Goal: Book appointment/travel/reservation

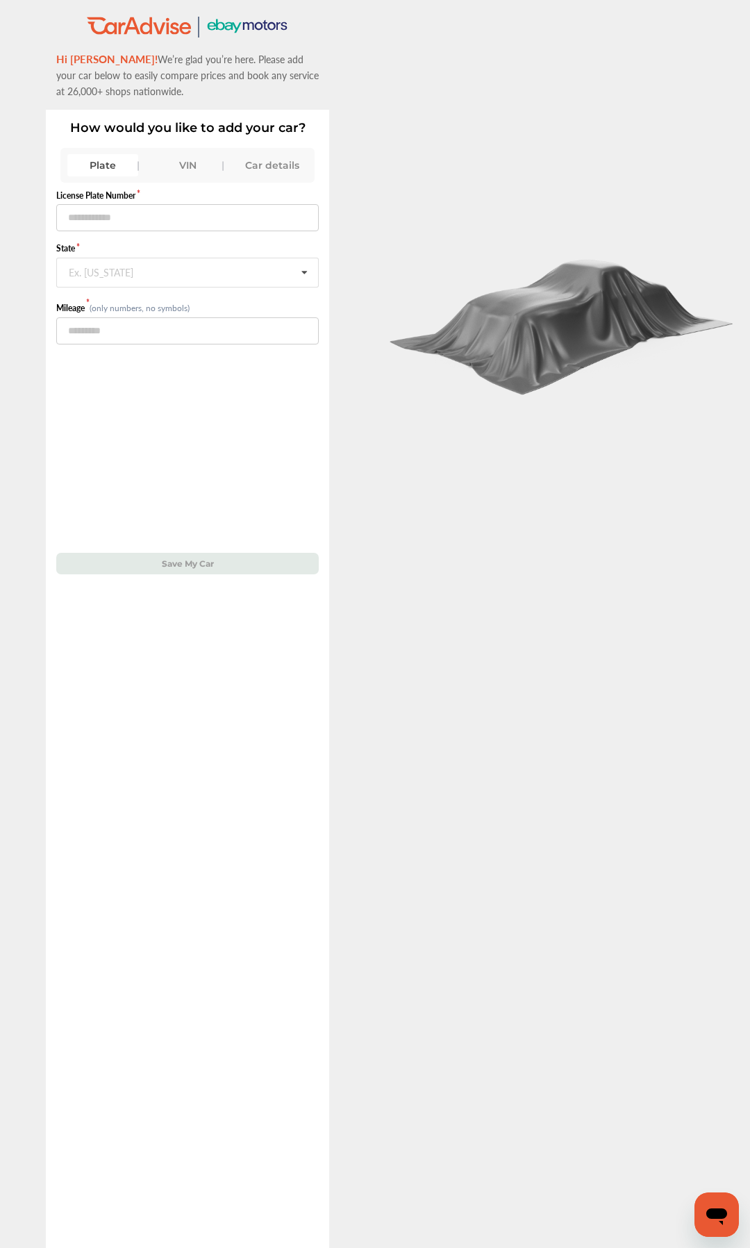
click at [199, 165] on div "VIN" at bounding box center [187, 165] width 71 height 22
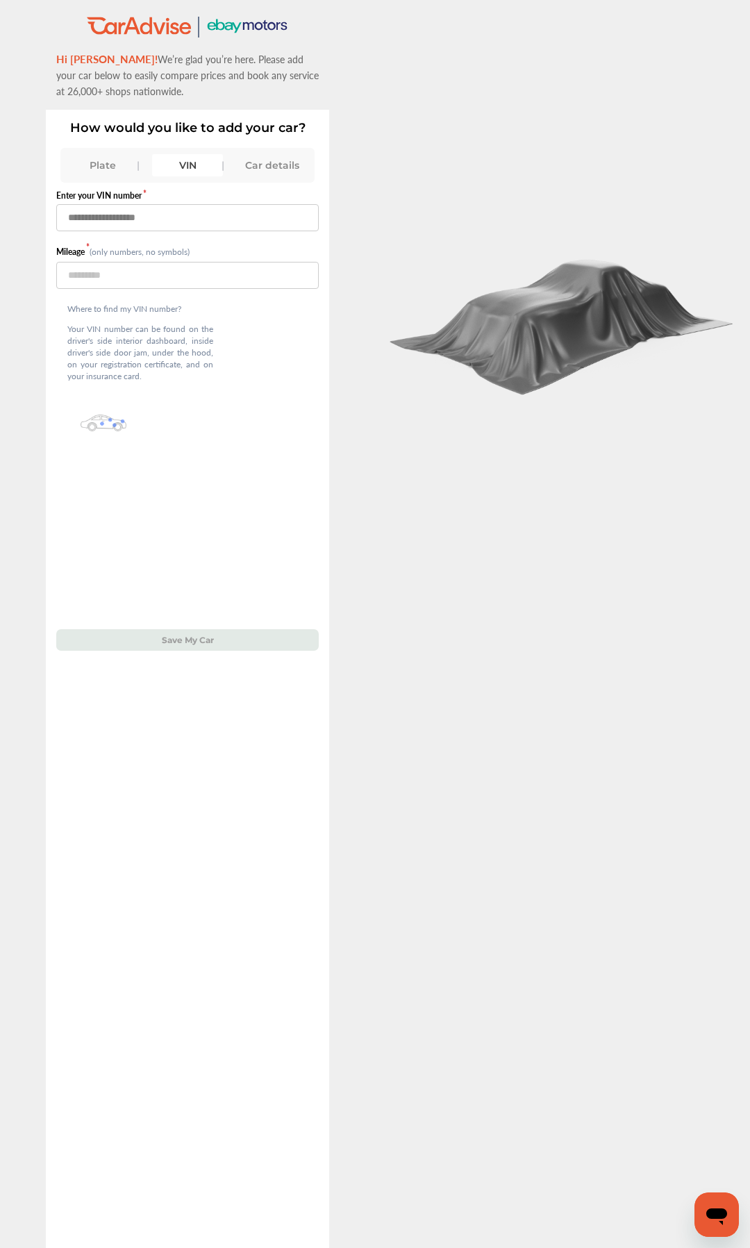
click at [159, 217] on input "text" at bounding box center [187, 217] width 262 height 27
type input "**********"
click at [142, 273] on input "number" at bounding box center [187, 275] width 262 height 27
type input "*****"
click at [138, 588] on button "Save My Car" at bounding box center [187, 640] width 262 height 22
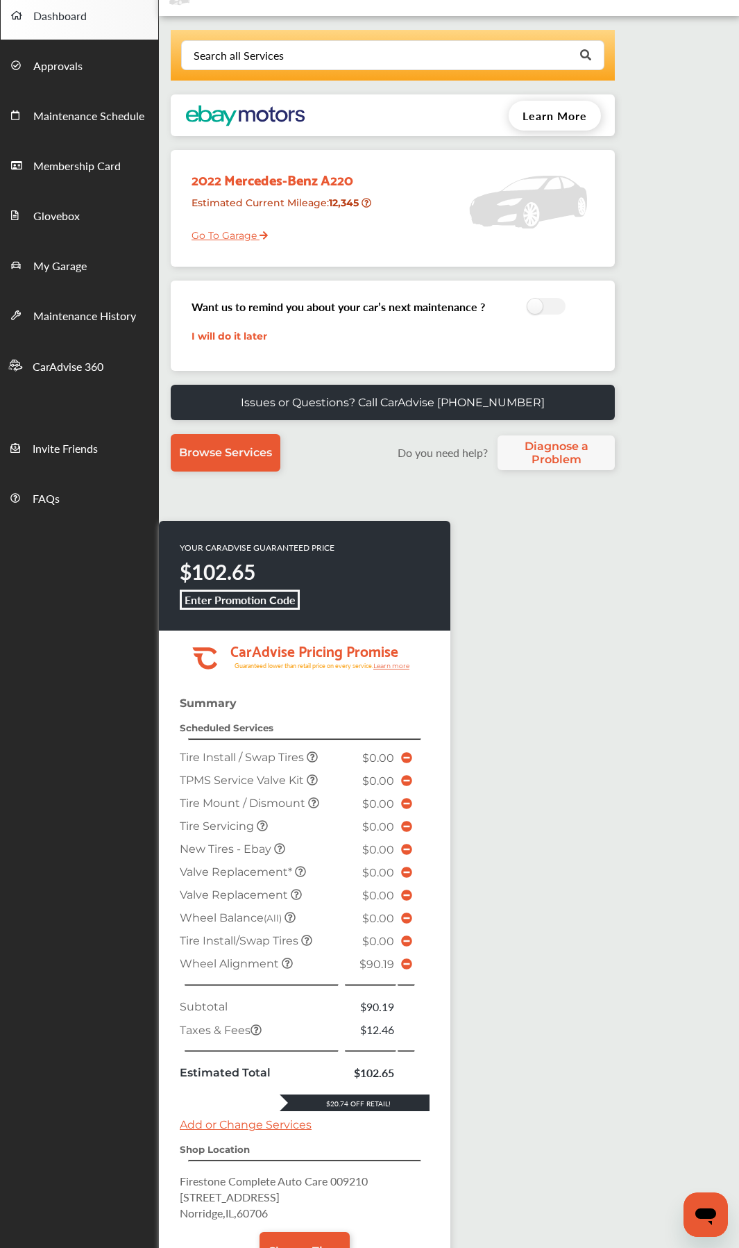
scroll to position [139, 0]
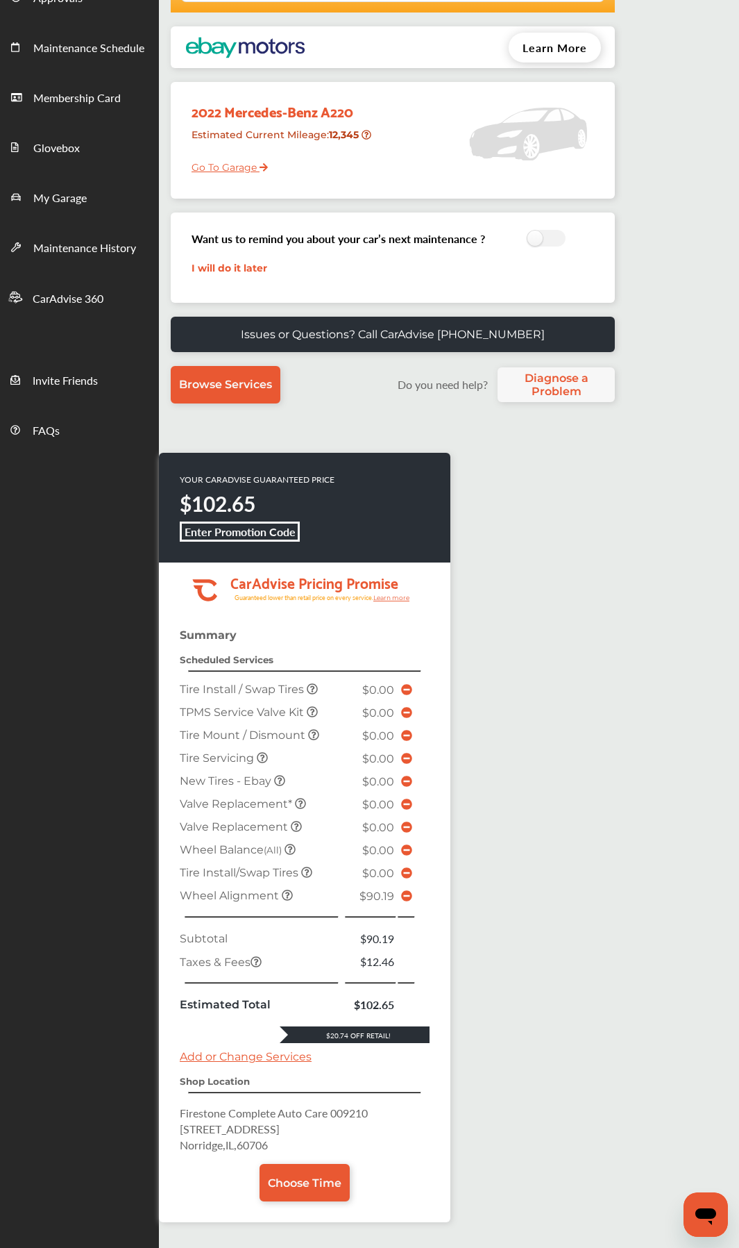
click at [406, 588] on icon at bounding box center [406, 896] width 11 height 11
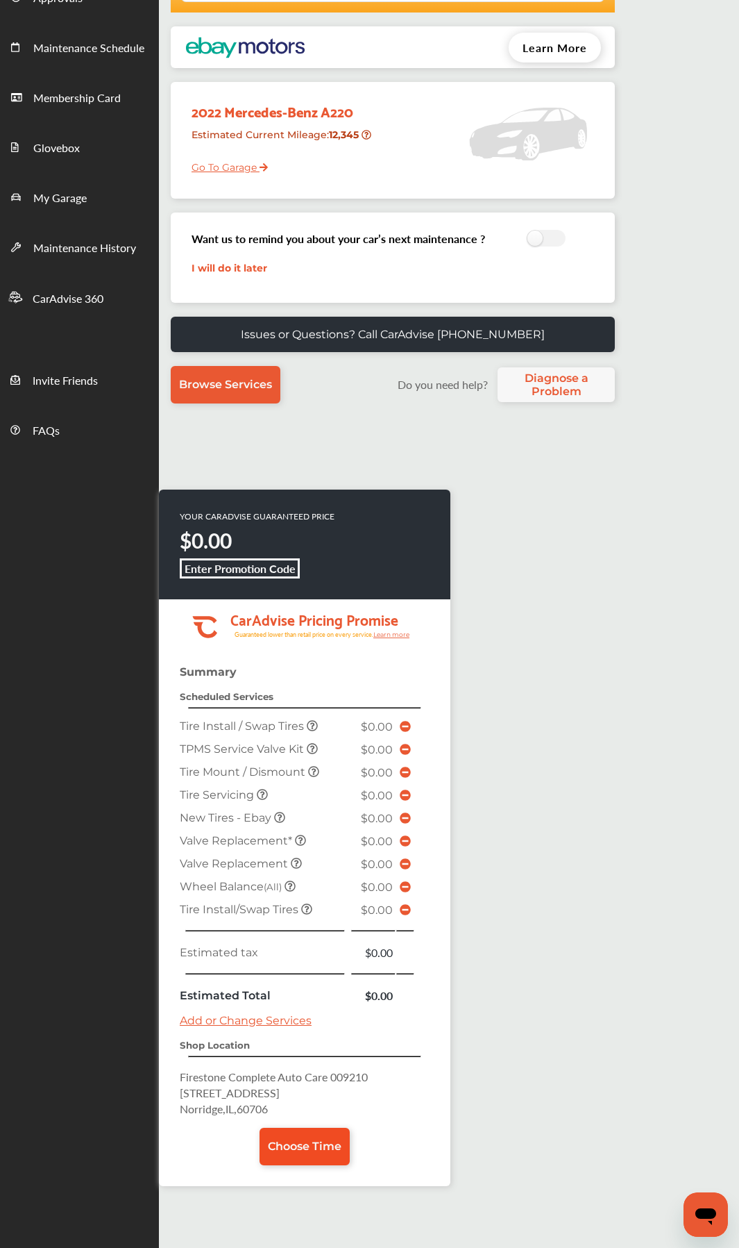
click at [312, 588] on span "Choose Time" at bounding box center [305, 1145] width 74 height 13
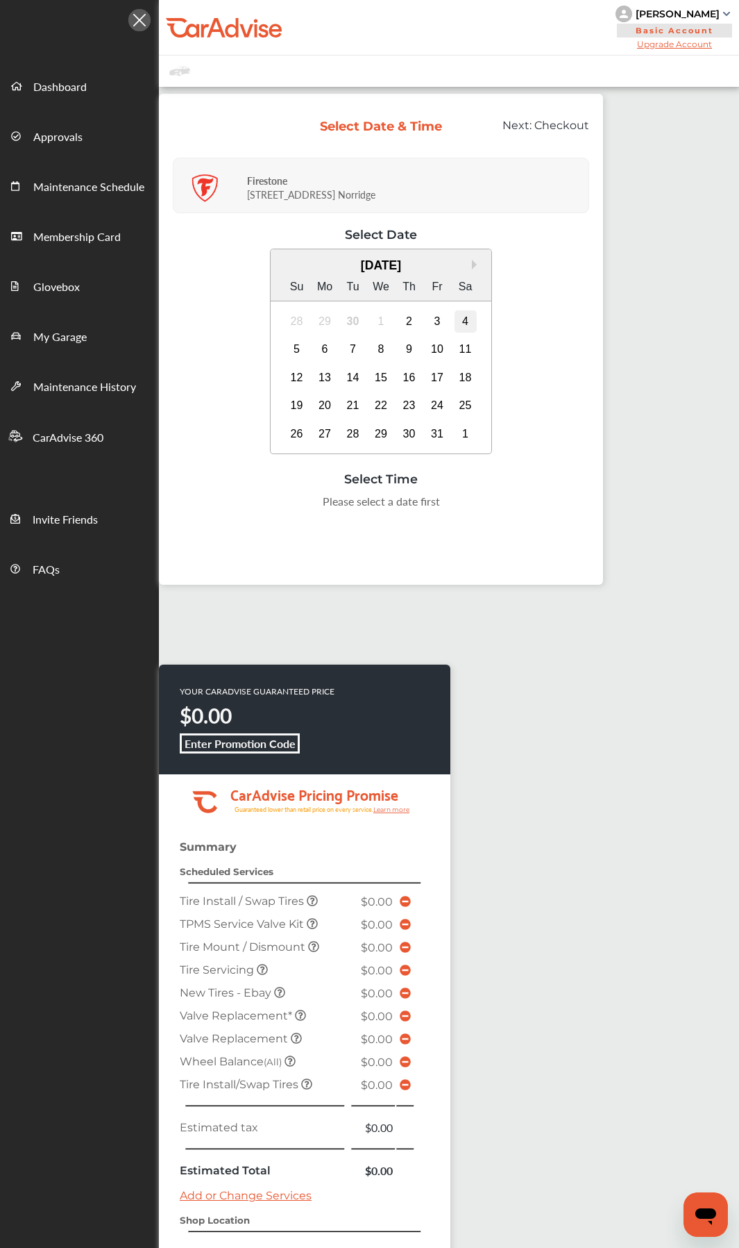
click at [466, 323] on div "4" at bounding box center [466, 321] width 22 height 22
click at [285, 540] on div "1:00 PM" at bounding box center [276, 537] width 65 height 25
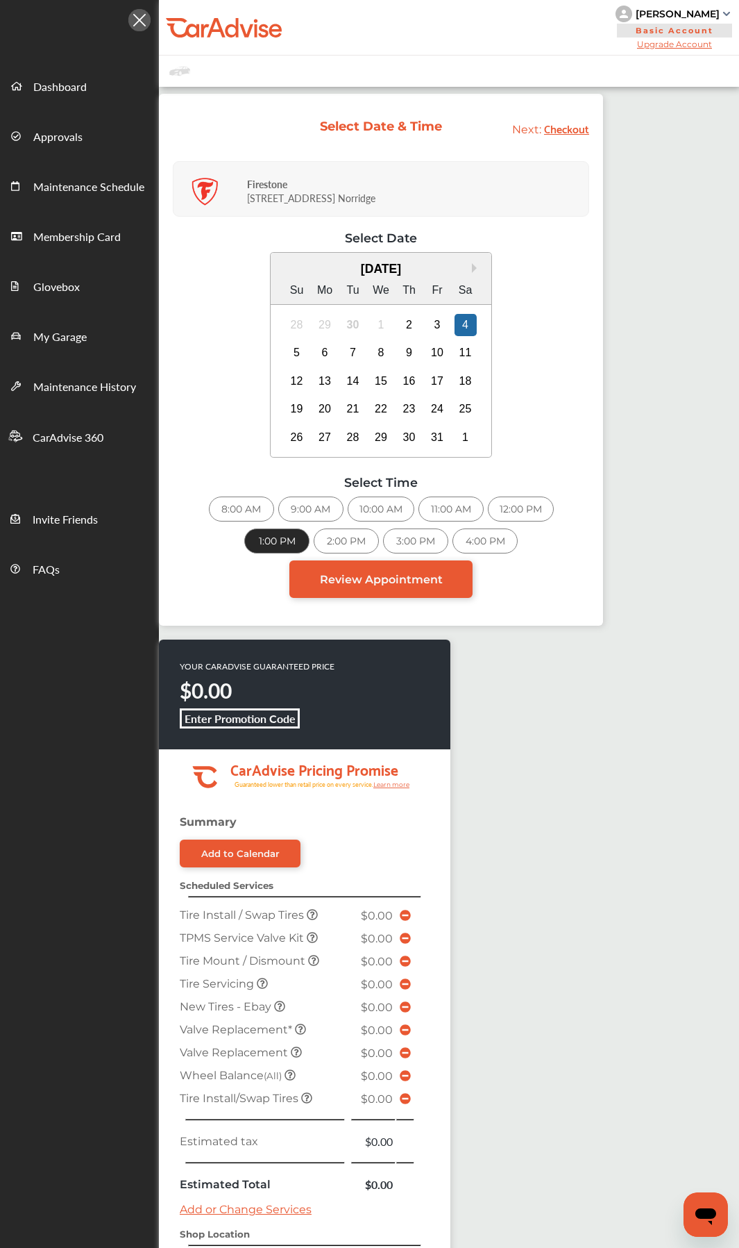
click at [285, 531] on div "1:00 PM" at bounding box center [276, 540] width 65 height 25
click at [326, 582] on span "Review Appointment" at bounding box center [381, 579] width 123 height 13
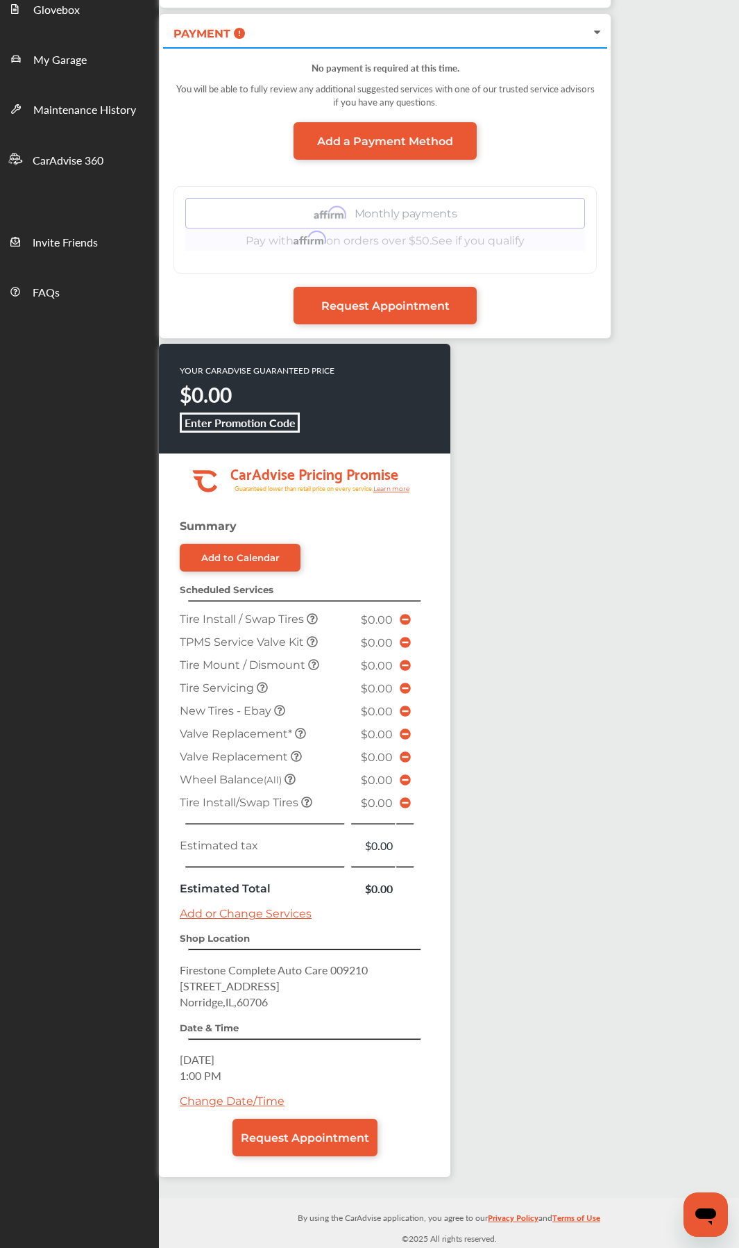
scroll to position [277, 0]
click at [327, 588] on span "Request Appointment" at bounding box center [305, 1137] width 128 height 13
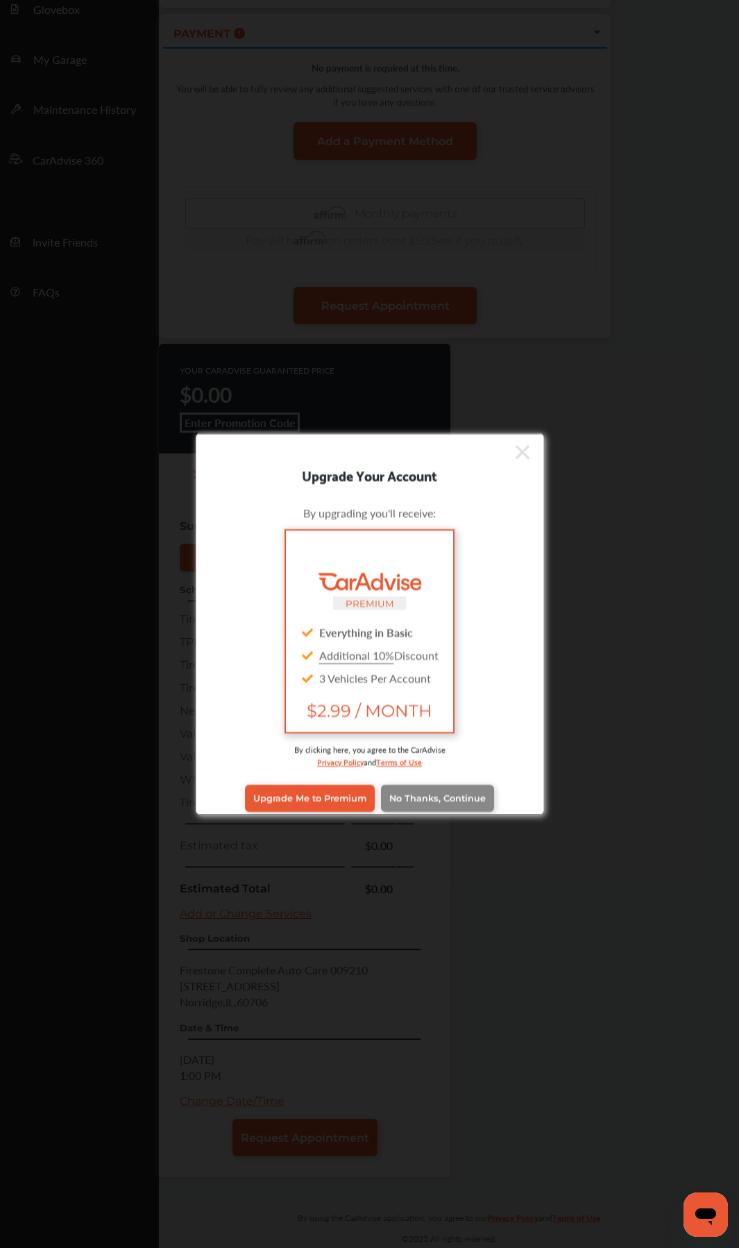
click at [441, 588] on span "No Thanks, Continue" at bounding box center [437, 798] width 97 height 10
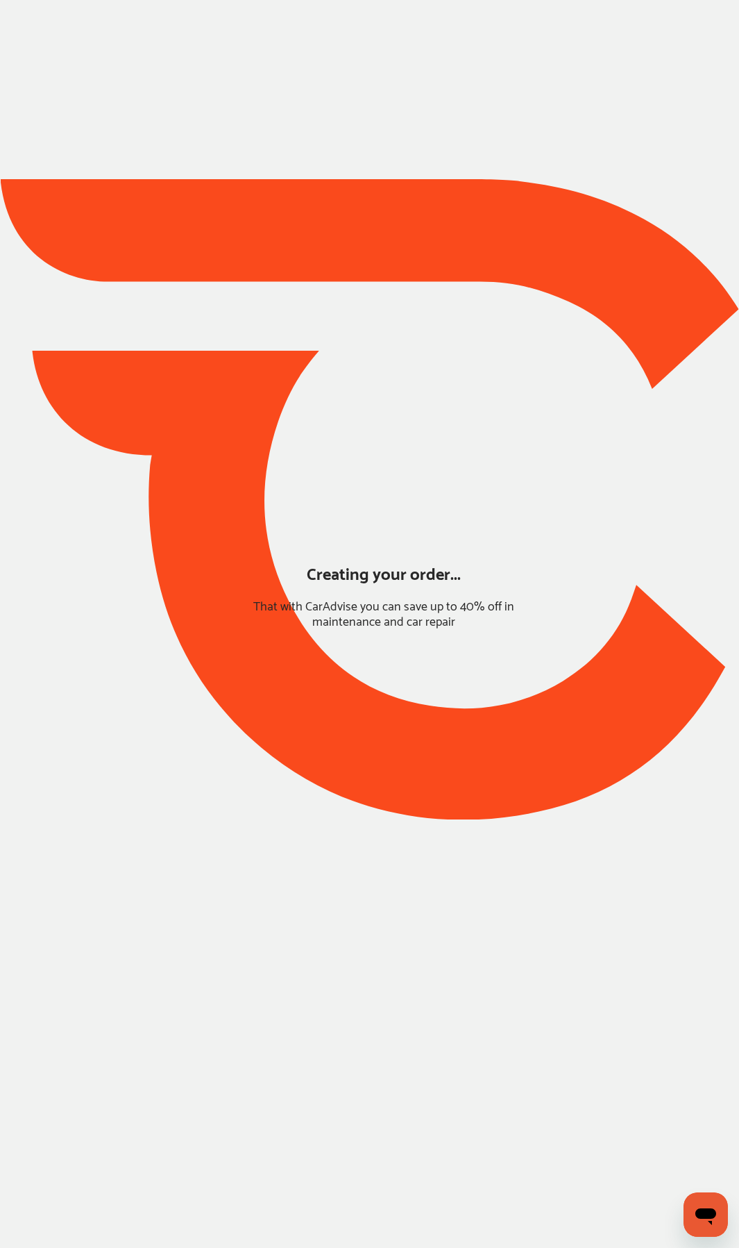
scroll to position [0, 0]
